Goal: Task Accomplishment & Management: Complete application form

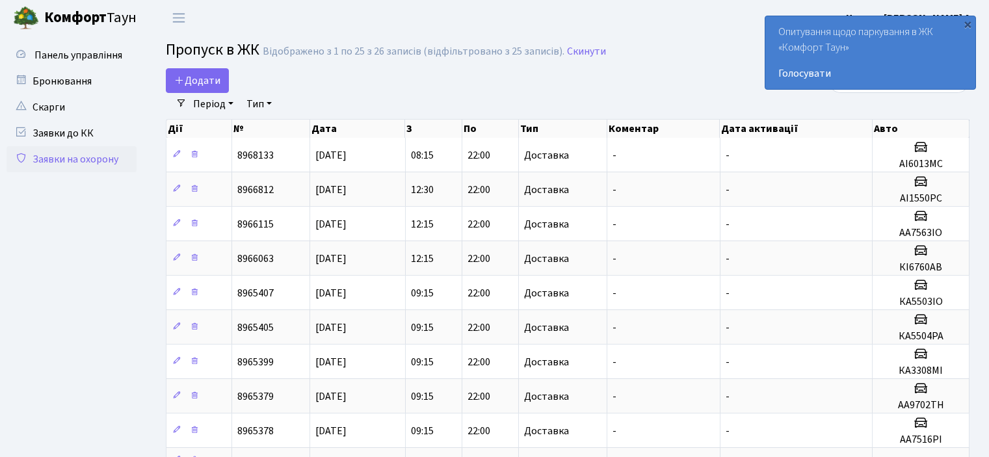
select select "25"
click at [189, 83] on span "Додати" at bounding box center [197, 80] width 46 height 14
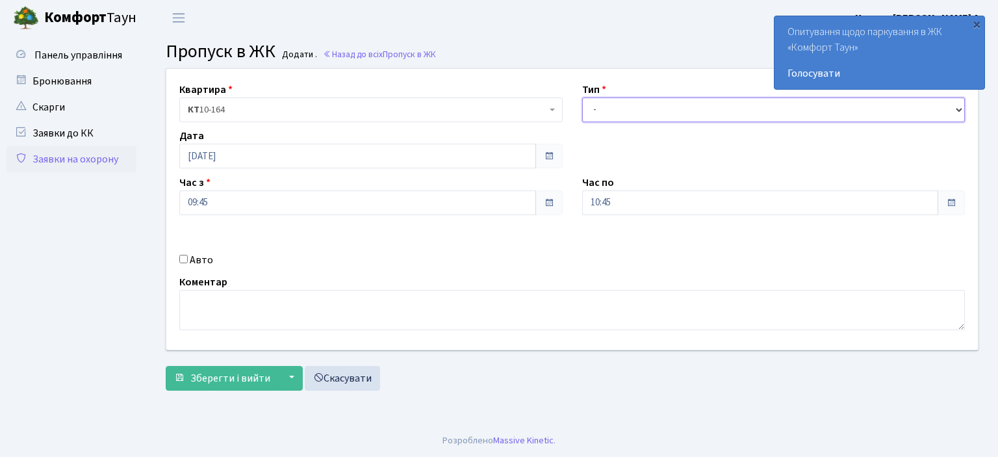
click at [615, 109] on select "- Доставка Таксі Гості Сервіс" at bounding box center [773, 109] width 383 height 25
select select "1"
click at [582, 97] on select "- Доставка Таксі Гості Сервіс" at bounding box center [773, 109] width 383 height 25
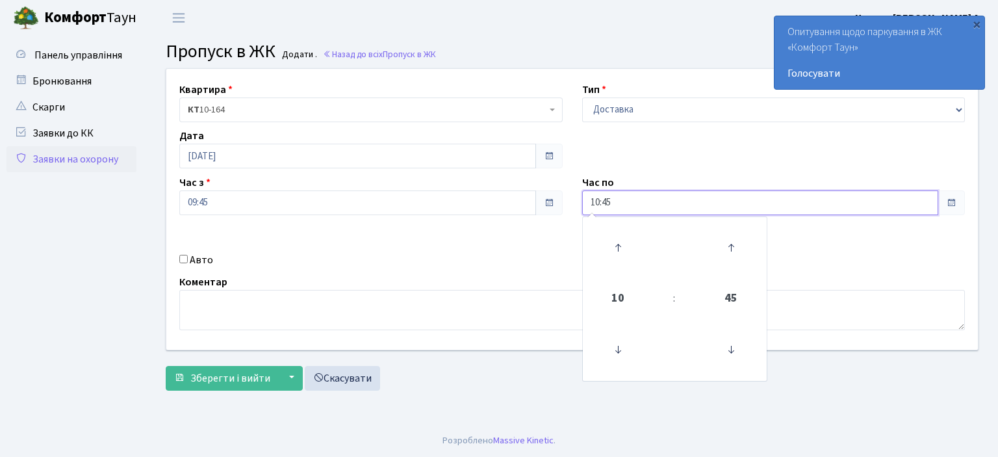
drag, startPoint x: 621, startPoint y: 202, endPoint x: 586, endPoint y: 215, distance: 36.8
click at [586, 215] on div "Квартира <b>КТ</b>&nbsp;&nbsp;&nbsp;&nbsp;10-164 КТ 10-164 Тип - Доставка Таксі…" at bounding box center [572, 209] width 831 height 281
type input "22:00"
click at [177, 262] on div "Авто" at bounding box center [371, 260] width 403 height 16
click at [179, 259] on input "Авто" at bounding box center [183, 259] width 8 height 8
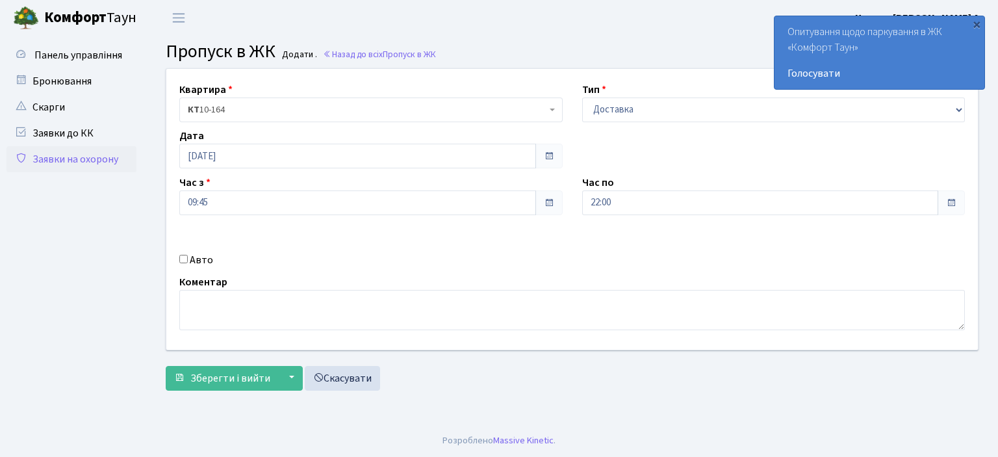
checkbox input "true"
type input "а"
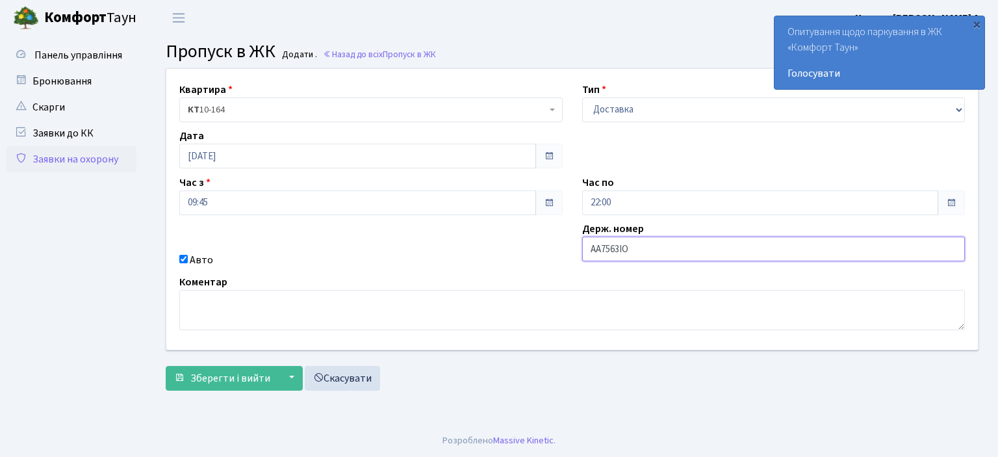
type input "АА7563ІО"
click at [166, 366] on button "Зберегти і вийти" at bounding box center [222, 378] width 113 height 25
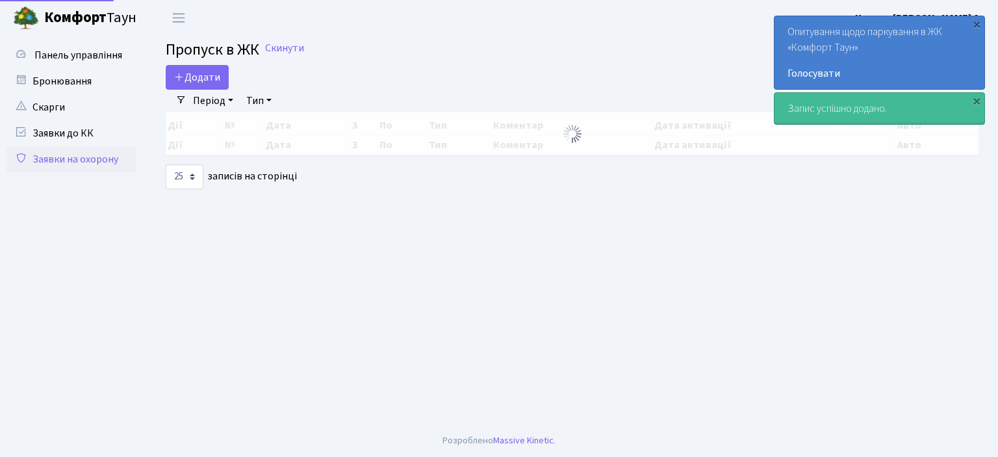
select select "25"
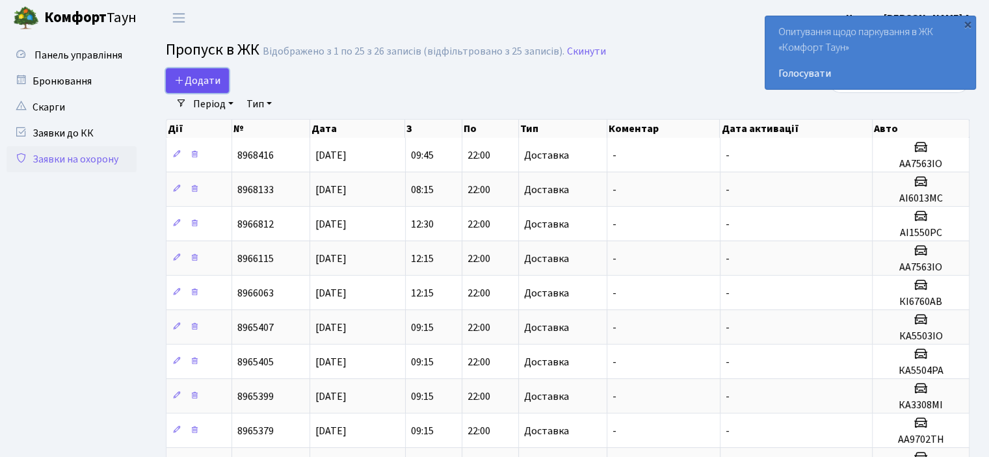
click at [207, 77] on span "Додати" at bounding box center [197, 80] width 46 height 14
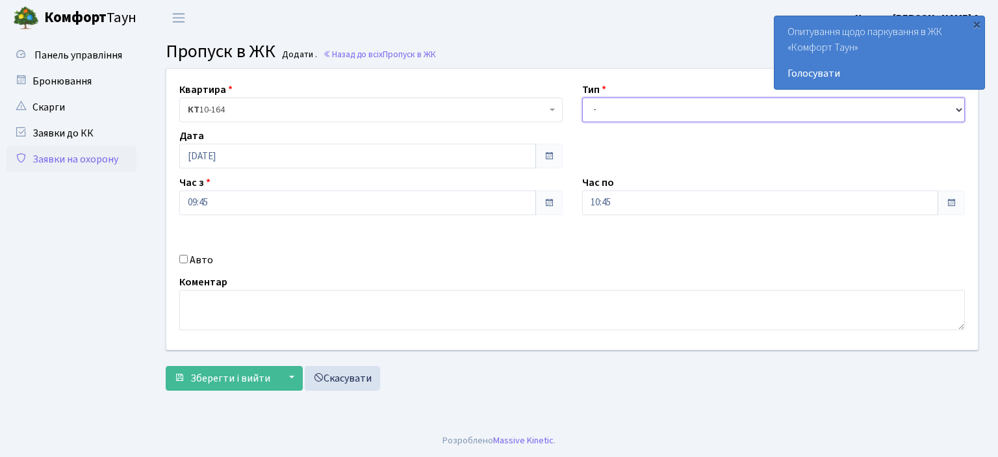
click at [633, 106] on select "- Доставка Таксі Гості Сервіс" at bounding box center [773, 109] width 383 height 25
select select "1"
click at [582, 97] on select "- Доставка Таксі Гості Сервіс" at bounding box center [773, 109] width 383 height 25
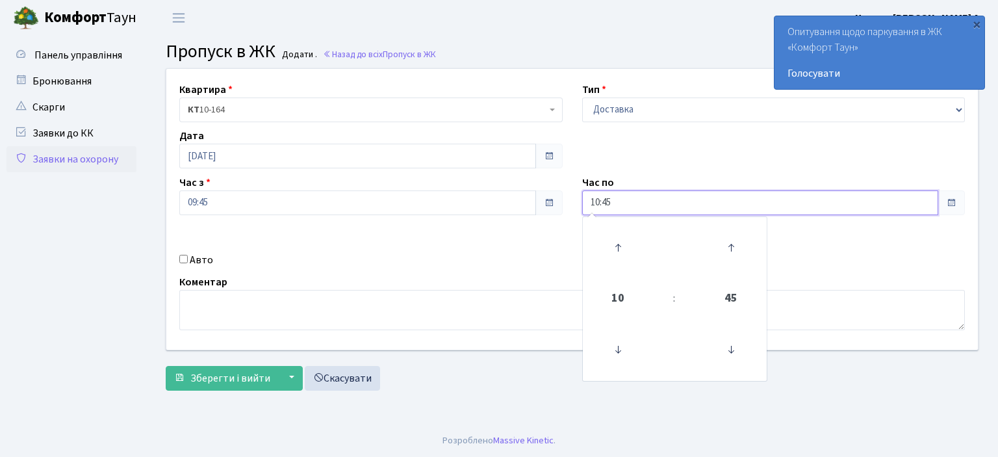
drag, startPoint x: 625, startPoint y: 199, endPoint x: 566, endPoint y: 208, distance: 59.8
click at [566, 208] on div "Квартира <b>КТ</b>&nbsp;&nbsp;&nbsp;&nbsp;10-164 КТ 10-164 Тип - Доставка Таксі…" at bounding box center [572, 209] width 831 height 281
type input "22:00"
click at [181, 261] on input "Авто" at bounding box center [183, 259] width 8 height 8
checkbox input "true"
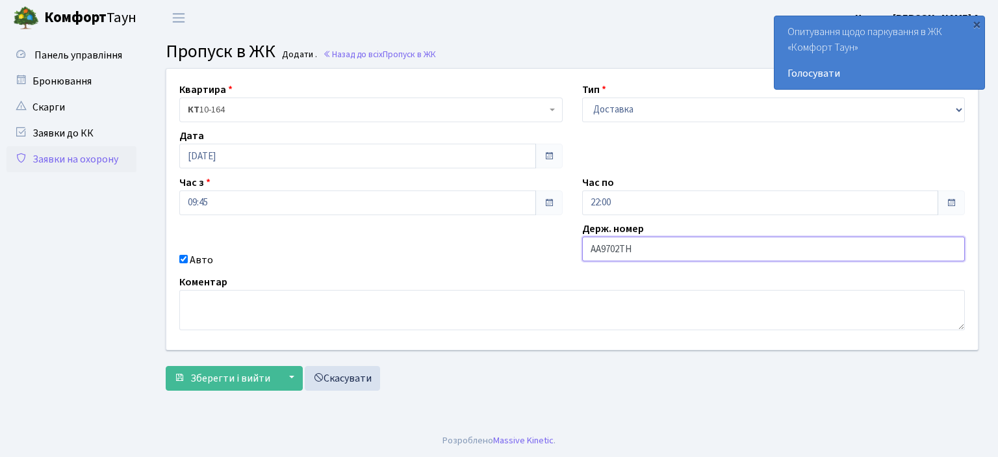
type input "АА9702ТН"
click at [166, 366] on button "Зберегти і вийти" at bounding box center [222, 378] width 113 height 25
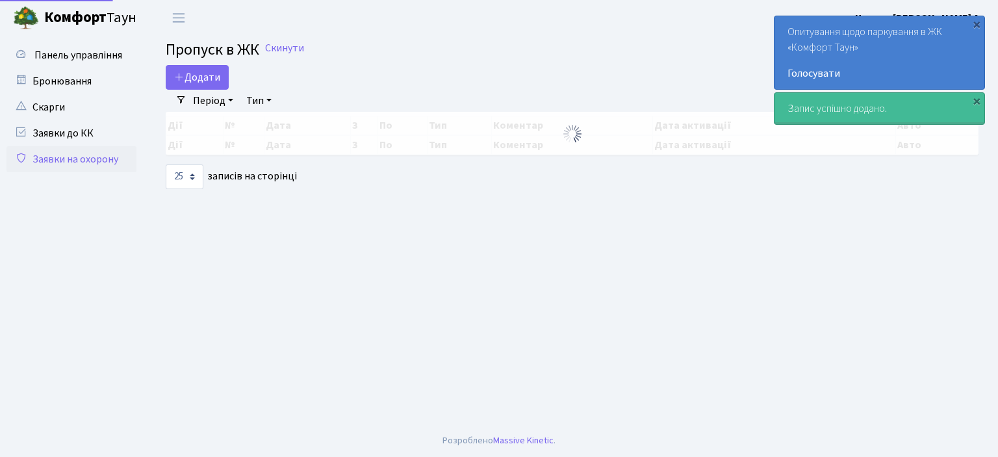
select select "25"
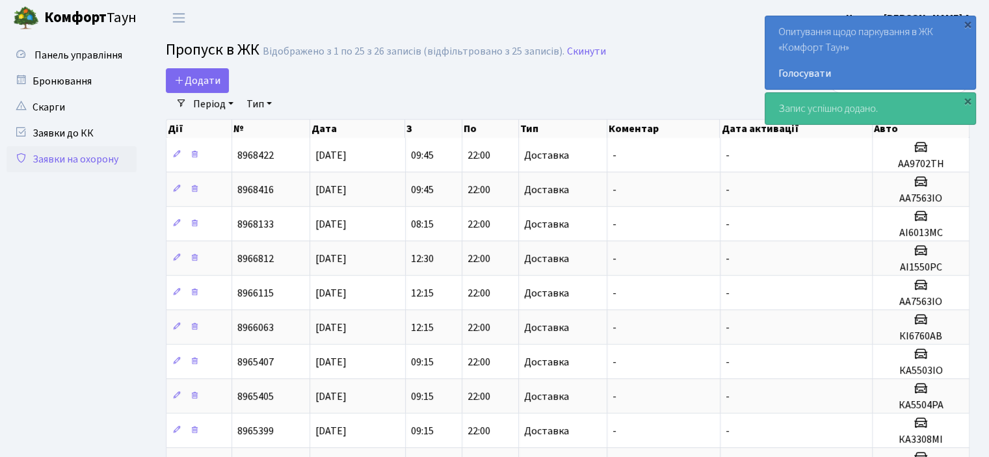
click at [101, 157] on link "Заявки на охорону" at bounding box center [71, 159] width 130 height 26
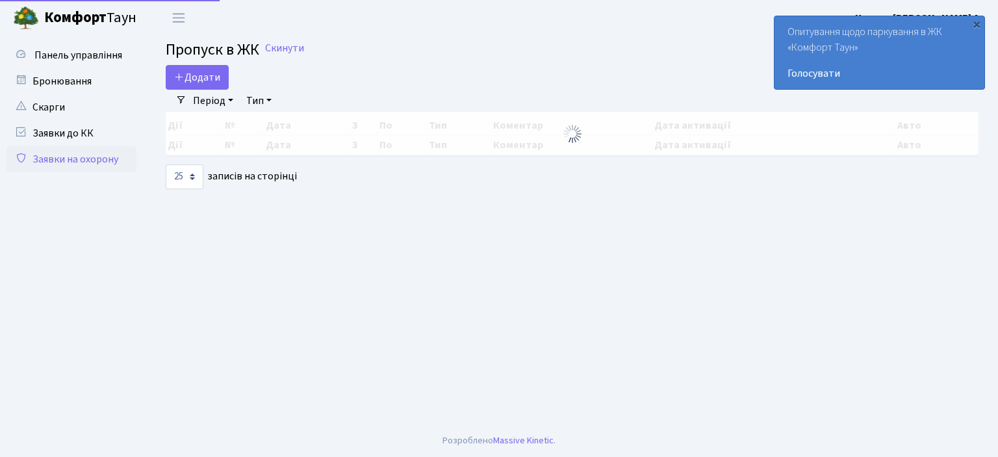
select select "25"
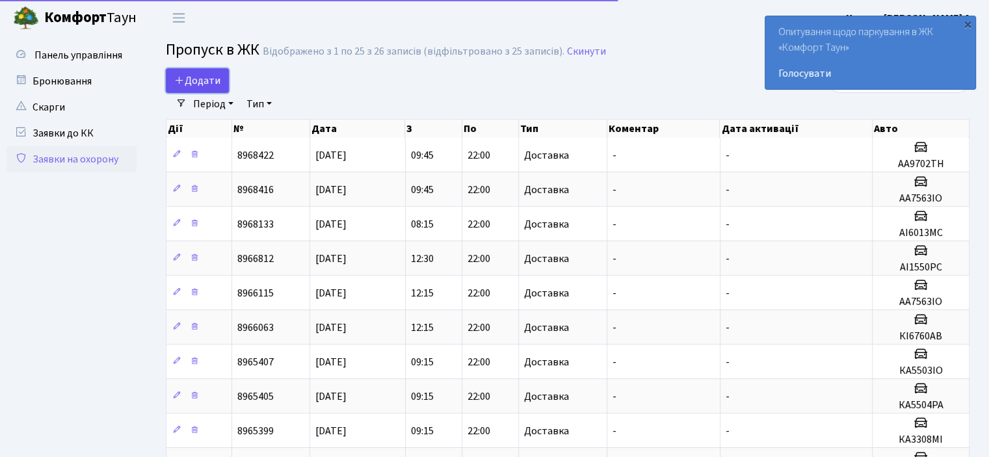
click at [188, 70] on link "Додати" at bounding box center [197, 80] width 63 height 25
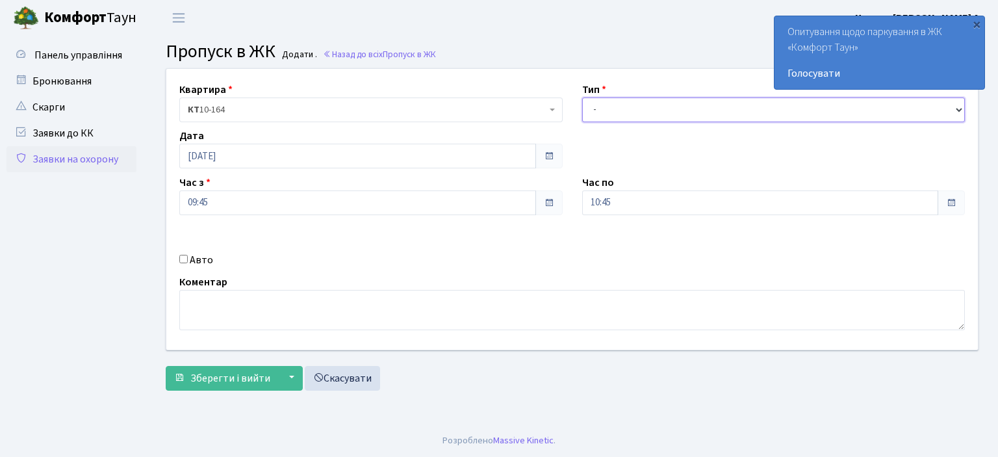
click at [621, 116] on select "- Доставка Таксі Гості Сервіс" at bounding box center [773, 109] width 383 height 25
select select "1"
click at [582, 97] on select "- Доставка Таксі Гості Сервіс" at bounding box center [773, 109] width 383 height 25
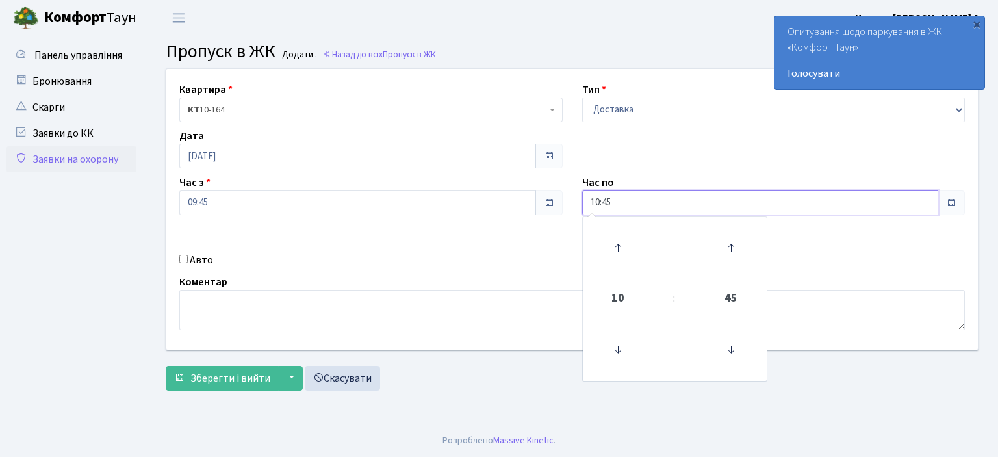
drag, startPoint x: 628, startPoint y: 194, endPoint x: 532, endPoint y: 194, distance: 95.5
click at [543, 209] on div "Квартира <b>КТ</b>&nbsp;&nbsp;&nbsp;&nbsp;10-164 КТ 10-164 Тип - Доставка Таксі…" at bounding box center [572, 209] width 831 height 281
type input "22:00"
click at [183, 261] on input "Авто" at bounding box center [183, 259] width 8 height 8
checkbox input "true"
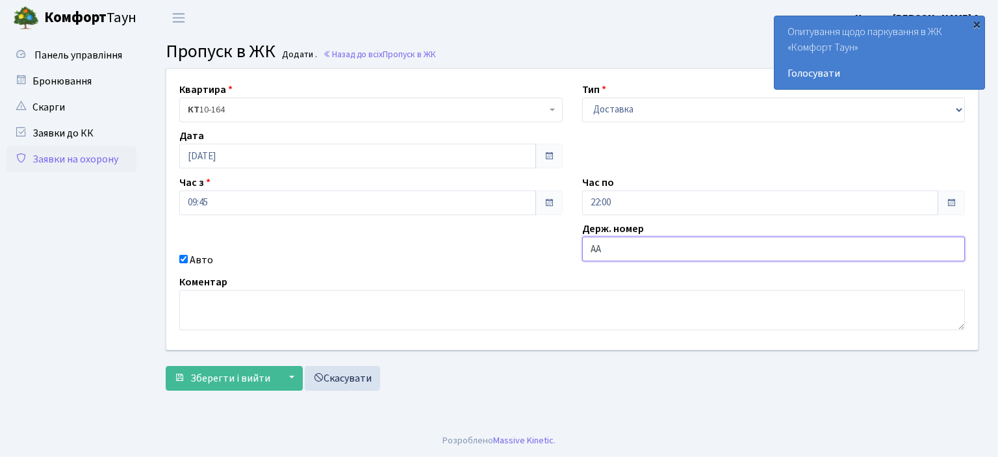
type input "АА"
click at [978, 27] on div "×" at bounding box center [976, 24] width 13 height 13
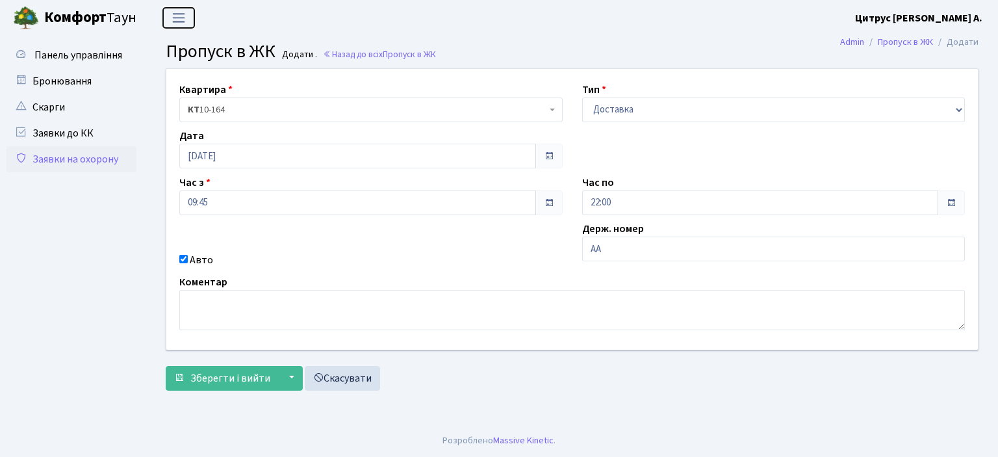
click at [182, 25] on span "Переключити навігацію" at bounding box center [178, 17] width 19 height 15
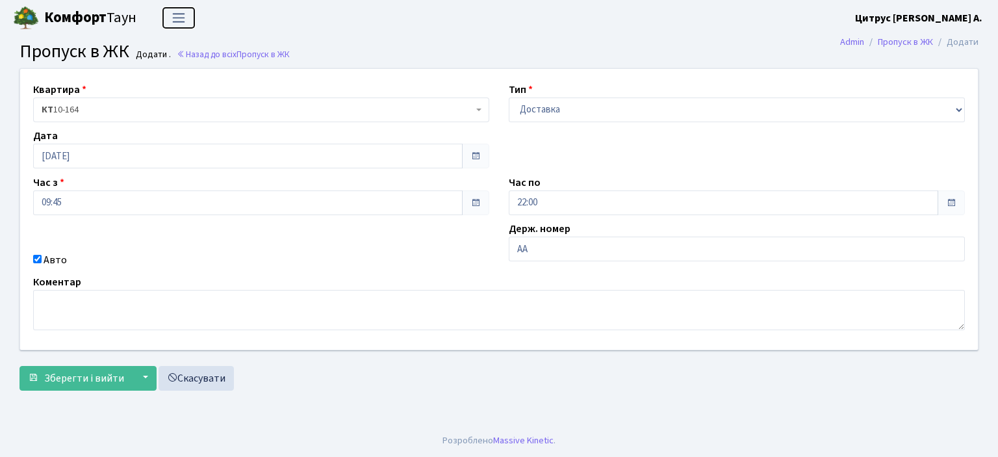
click at [182, 23] on span "Переключити навігацію" at bounding box center [178, 17] width 19 height 15
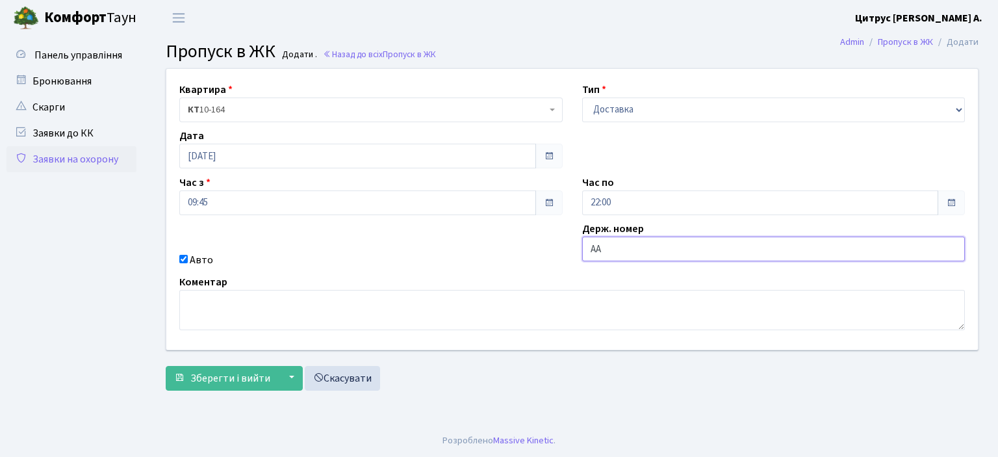
click at [628, 257] on input "АА" at bounding box center [773, 249] width 383 height 25
click at [66, 154] on link "Заявки на охорону" at bounding box center [71, 159] width 130 height 26
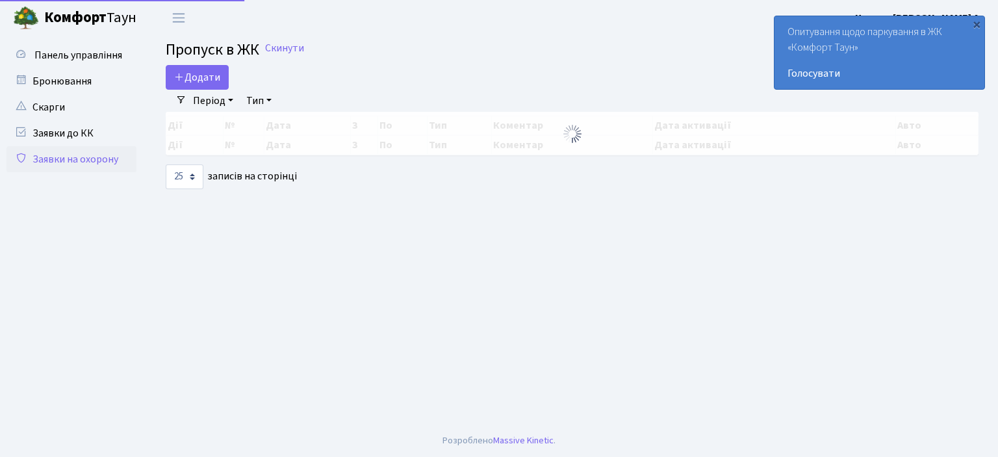
select select "25"
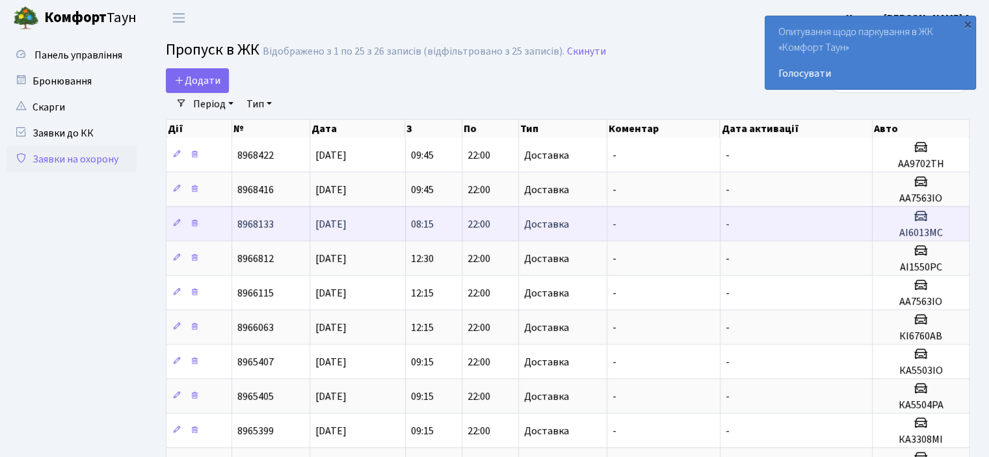
click at [372, 231] on td "[DATE]" at bounding box center [358, 223] width 96 height 34
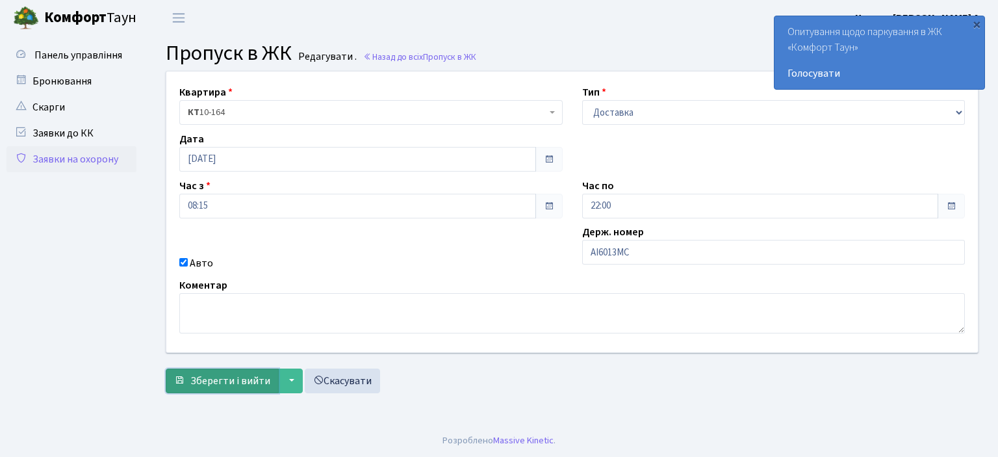
click at [242, 379] on span "Зберегти і вийти" at bounding box center [230, 381] width 80 height 14
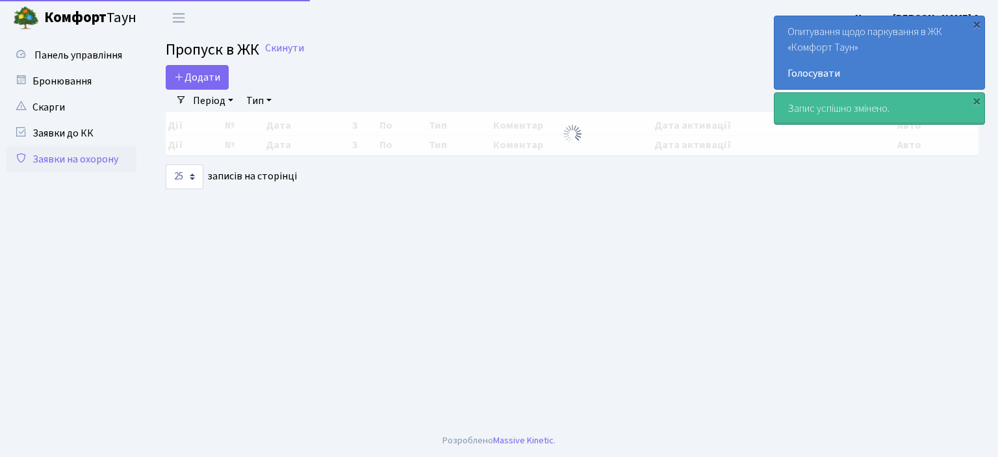
select select "25"
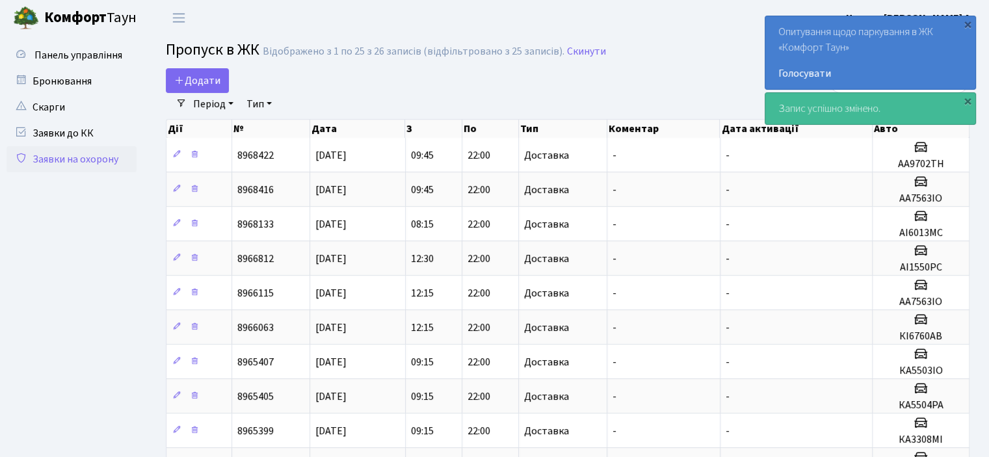
click at [73, 164] on link "Заявки на охорону" at bounding box center [71, 159] width 130 height 26
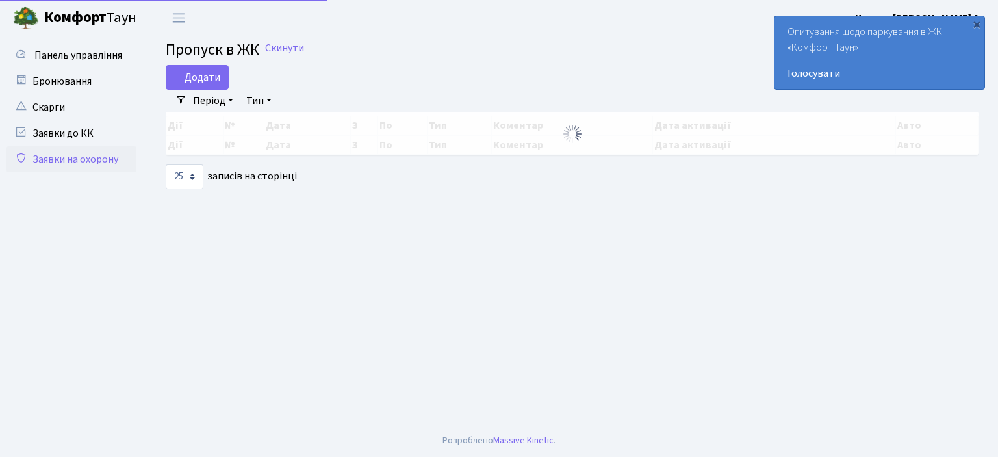
select select "25"
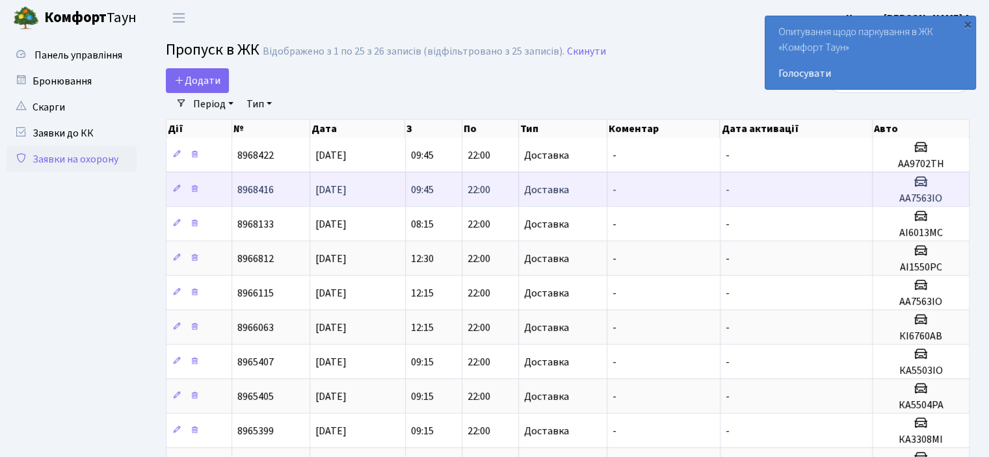
click at [294, 194] on td "8968416" at bounding box center [271, 189] width 78 height 34
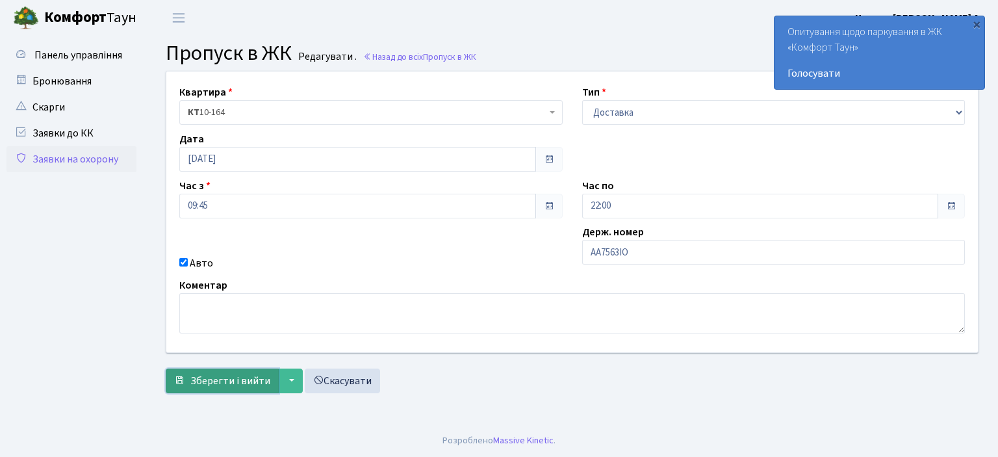
click at [229, 383] on span "Зберегти і вийти" at bounding box center [230, 381] width 80 height 14
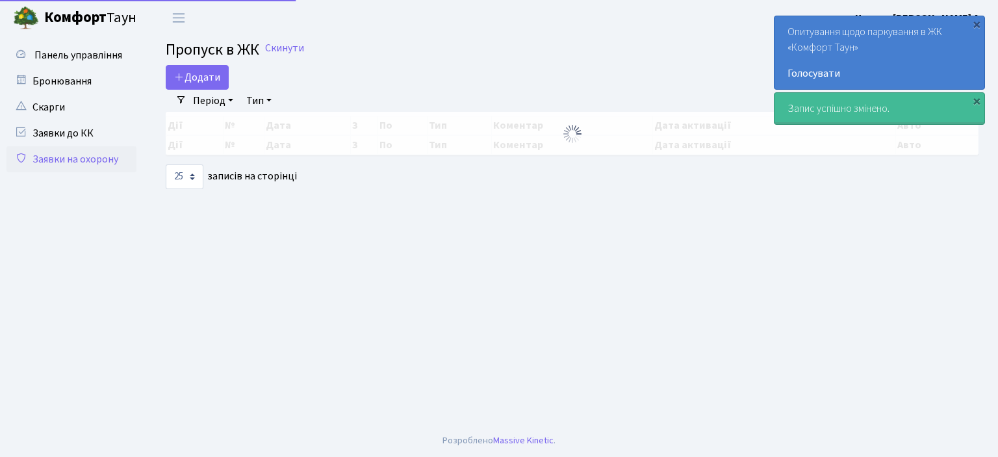
select select "25"
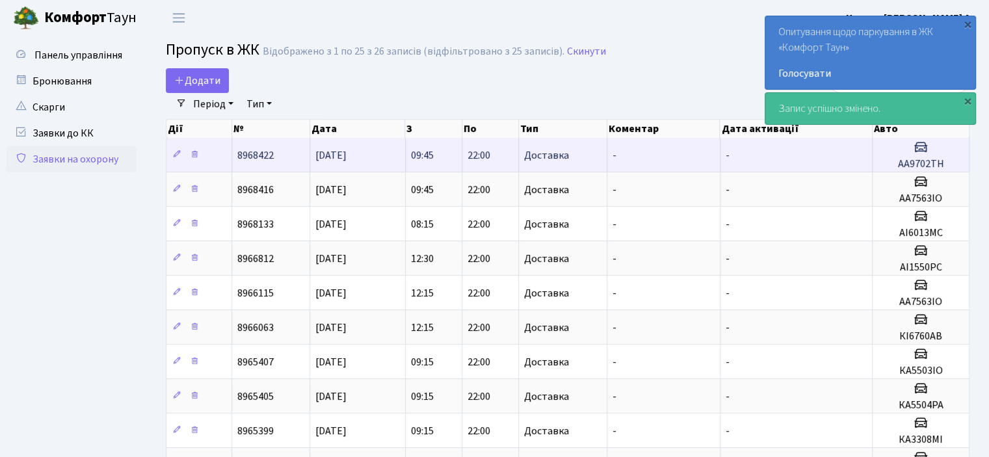
click at [279, 151] on td "8968422" at bounding box center [271, 155] width 78 height 34
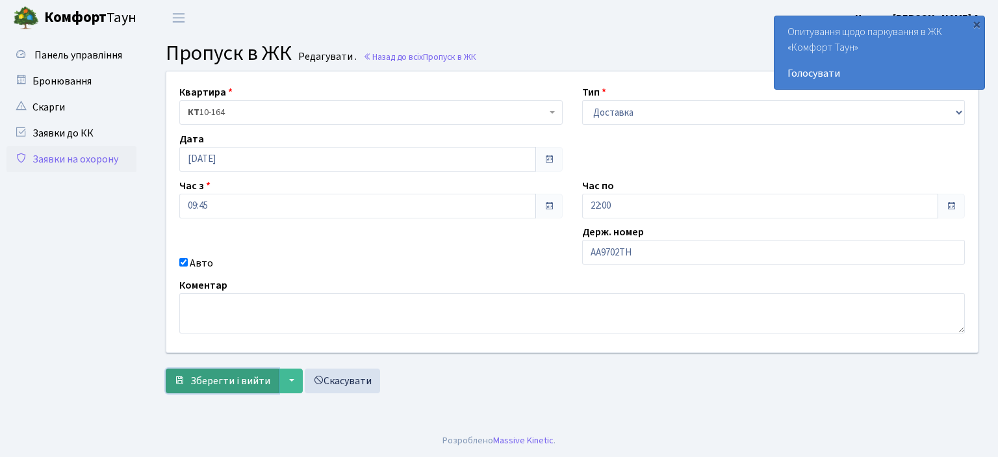
click at [232, 378] on span "Зберегти і вийти" at bounding box center [230, 381] width 80 height 14
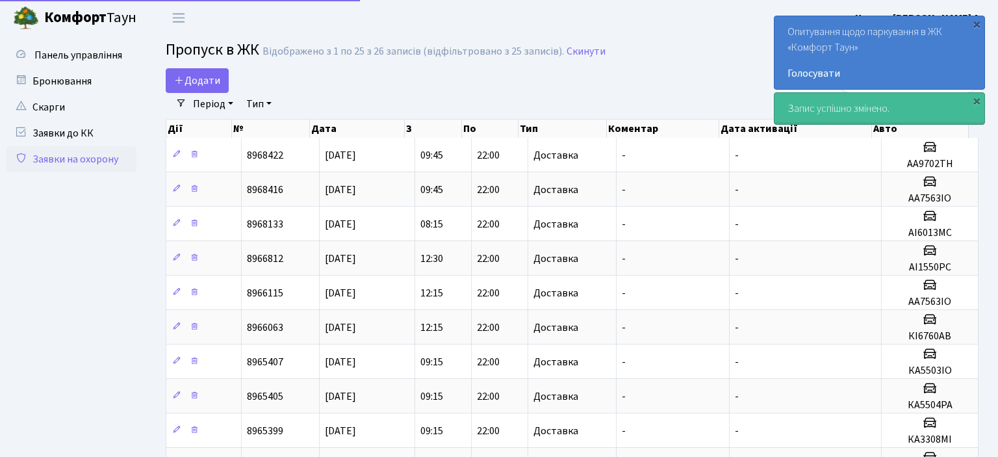
select select "25"
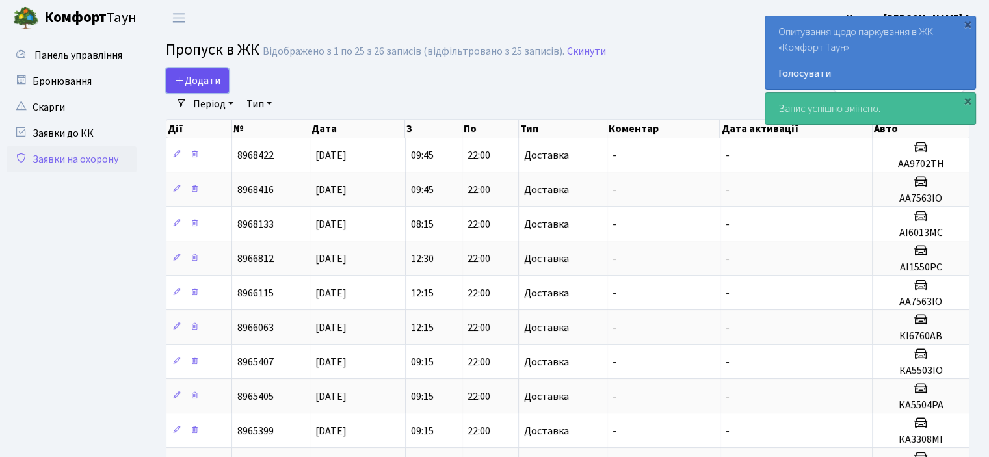
click at [179, 83] on icon at bounding box center [179, 80] width 10 height 10
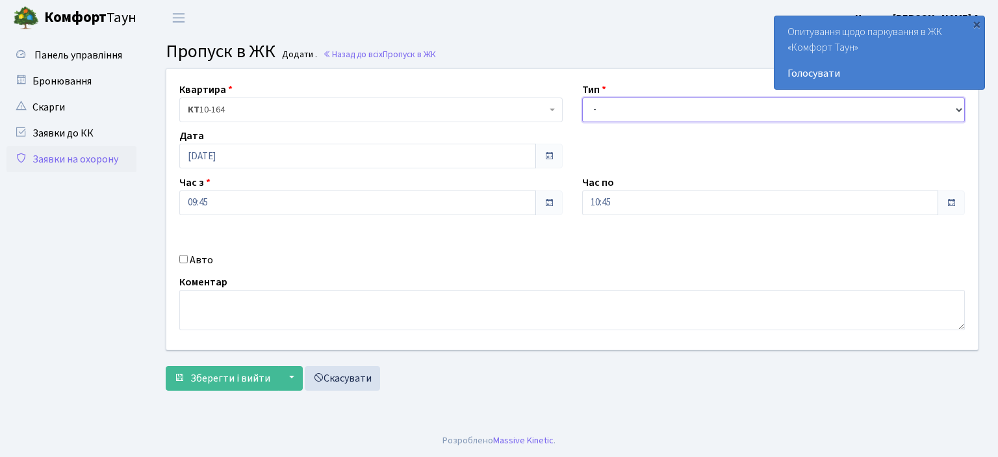
click at [649, 109] on select "- Доставка Таксі Гості Сервіс" at bounding box center [773, 109] width 383 height 25
select select "1"
click at [582, 97] on select "- Доставка Таксі Гості Сервіс" at bounding box center [773, 109] width 383 height 25
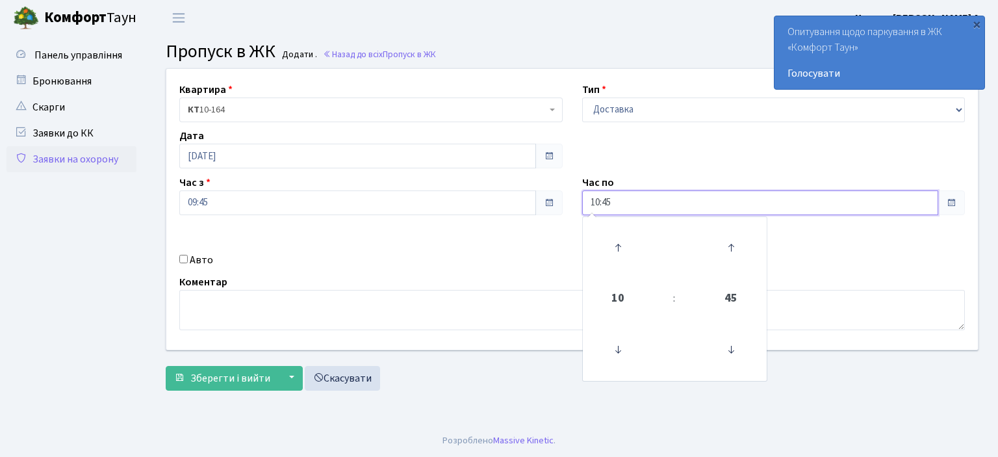
drag, startPoint x: 626, startPoint y: 197, endPoint x: 569, endPoint y: 206, distance: 57.9
click at [569, 206] on div "Квартира <b>КТ</b>&nbsp;&nbsp;&nbsp;&nbsp;10-164 КТ 10-164 Тип - Доставка Таксі…" at bounding box center [572, 209] width 831 height 281
type input "22:00"
click at [187, 257] on div "Авто" at bounding box center [371, 260] width 403 height 16
click at [186, 257] on input "Авто" at bounding box center [183, 259] width 8 height 8
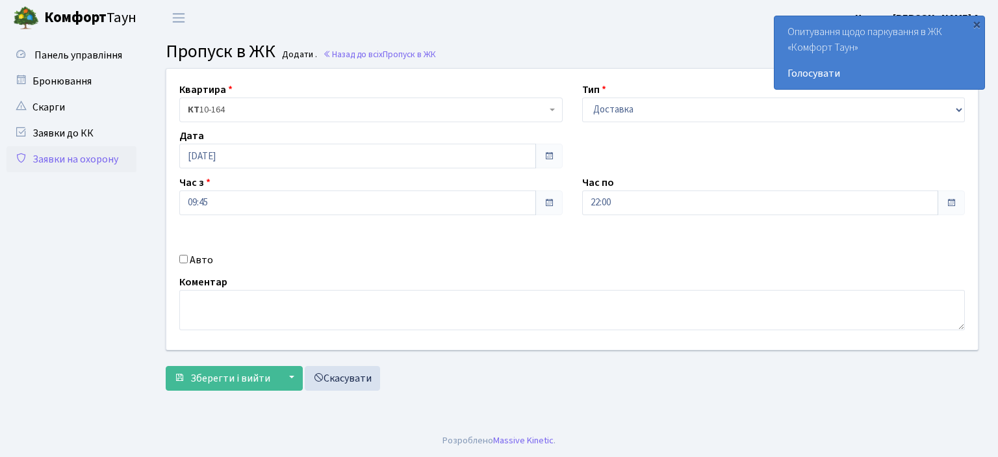
checkbox input "true"
type input "АА9"
click at [58, 19] on b "Комфорт" at bounding box center [75, 17] width 62 height 21
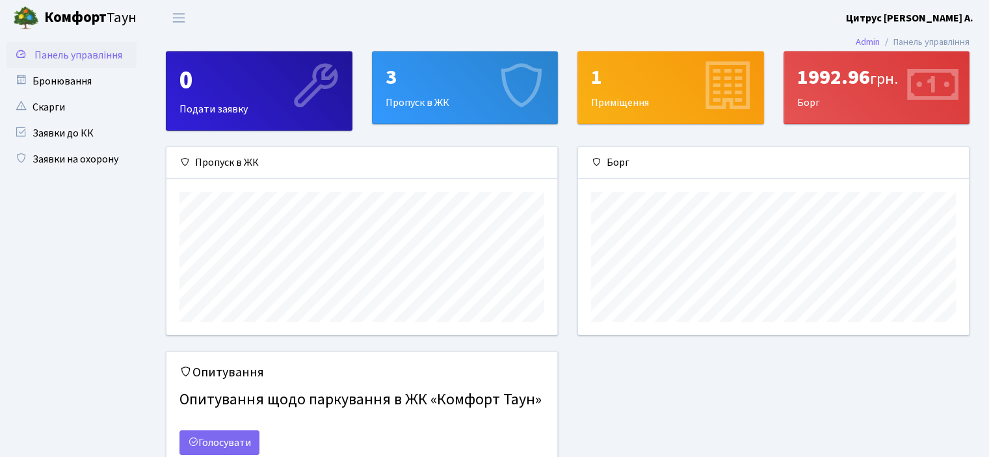
scroll to position [187, 390]
click at [94, 158] on link "Заявки на охорону" at bounding box center [71, 159] width 130 height 26
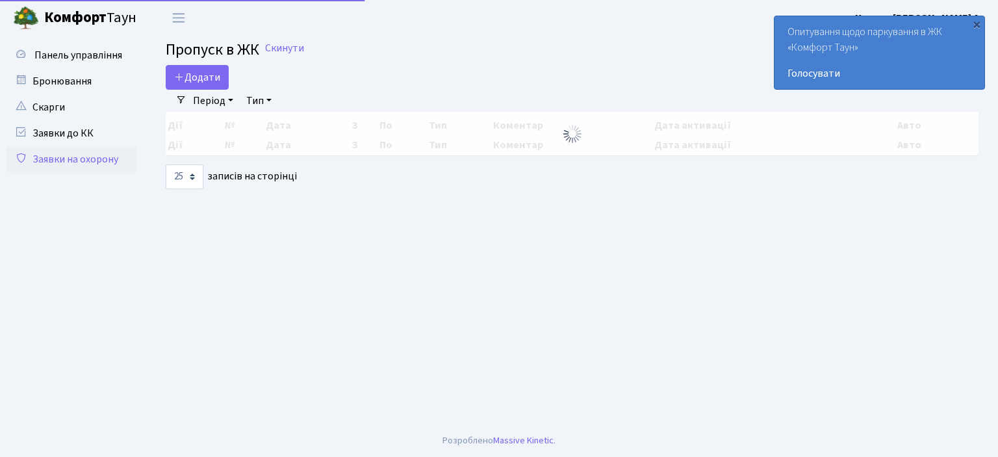
select select "25"
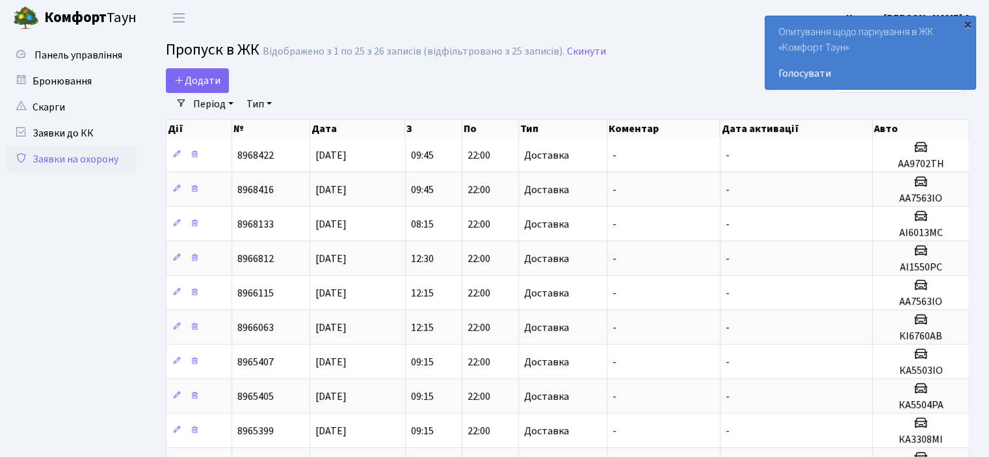
click at [965, 21] on div "×" at bounding box center [967, 24] width 13 height 13
